Goal: Information Seeking & Learning: Check status

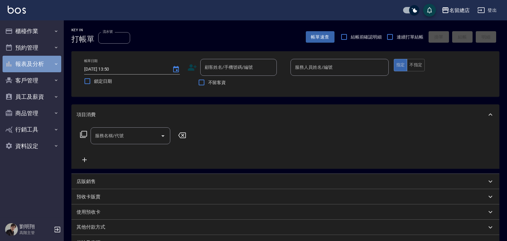
click at [39, 70] on button "報表及分析" at bounding box center [32, 64] width 59 height 17
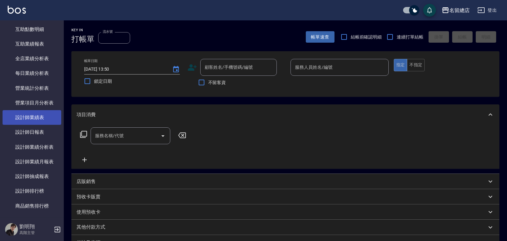
scroll to position [223, 0]
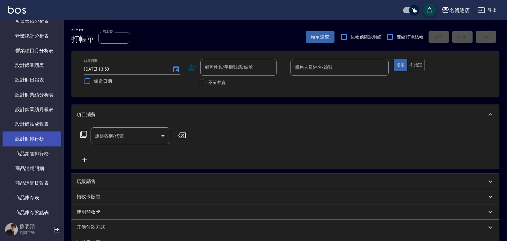
click at [41, 135] on link "設計師排行榜" at bounding box center [32, 139] width 59 height 15
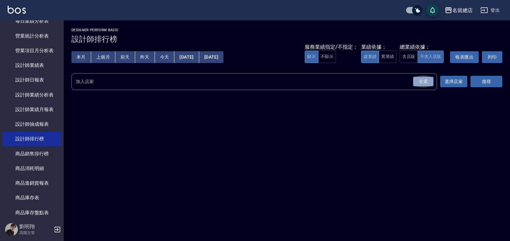
click at [420, 79] on div "全選" at bounding box center [423, 82] width 20 height 10
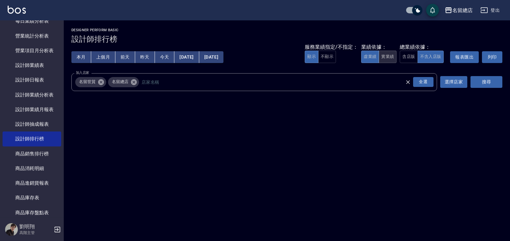
click at [382, 61] on button "實業績" at bounding box center [388, 57] width 18 height 12
click at [477, 82] on button "搜尋" at bounding box center [487, 82] width 32 height 12
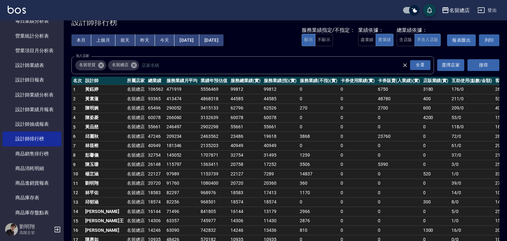
scroll to position [32, 0]
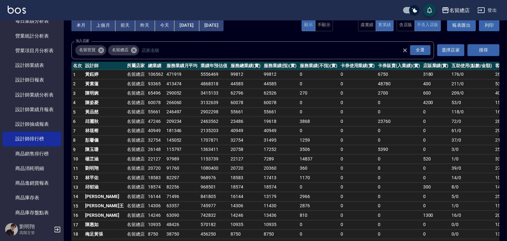
click at [146, 159] on td "22127" at bounding box center [155, 160] width 18 height 10
click at [146, 155] on td "22127" at bounding box center [155, 160] width 18 height 10
click at [146, 143] on td "32754" at bounding box center [155, 141] width 18 height 10
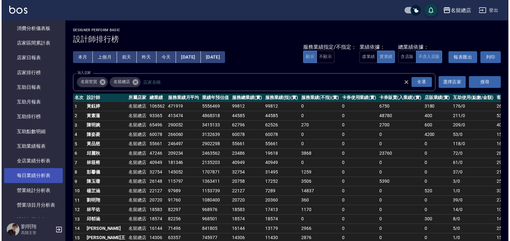
scroll to position [64, 0]
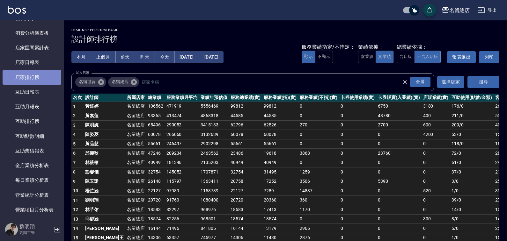
click at [33, 77] on link "店家排行榜" at bounding box center [32, 77] width 59 height 15
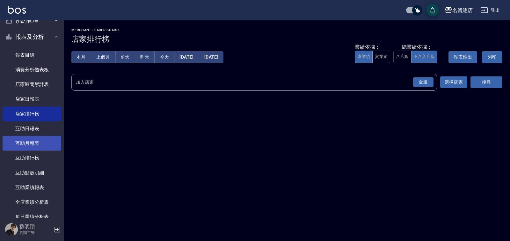
scroll to position [64, 0]
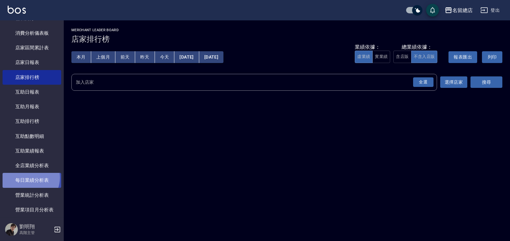
click at [27, 178] on link "每日業績分析表" at bounding box center [32, 180] width 59 height 15
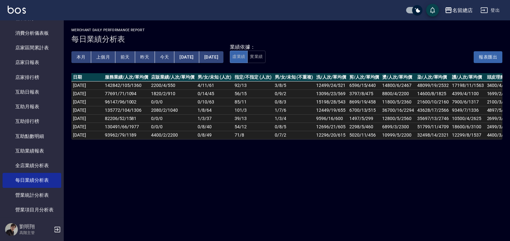
click at [186, 240] on div "merchant daily performance report 每日業績分析表 本月 上個月 前天 昨天 今天 [DATE] [DATE] 業績依據： 虛…" at bounding box center [255, 120] width 510 height 241
click at [349, 177] on div "merchant daily performance report 每日業績分析表 本月 上個月 前天 昨天 今天 [DATE] [DATE] 業績依據： 虛…" at bounding box center [255, 120] width 510 height 241
